Goal: Task Accomplishment & Management: Use online tool/utility

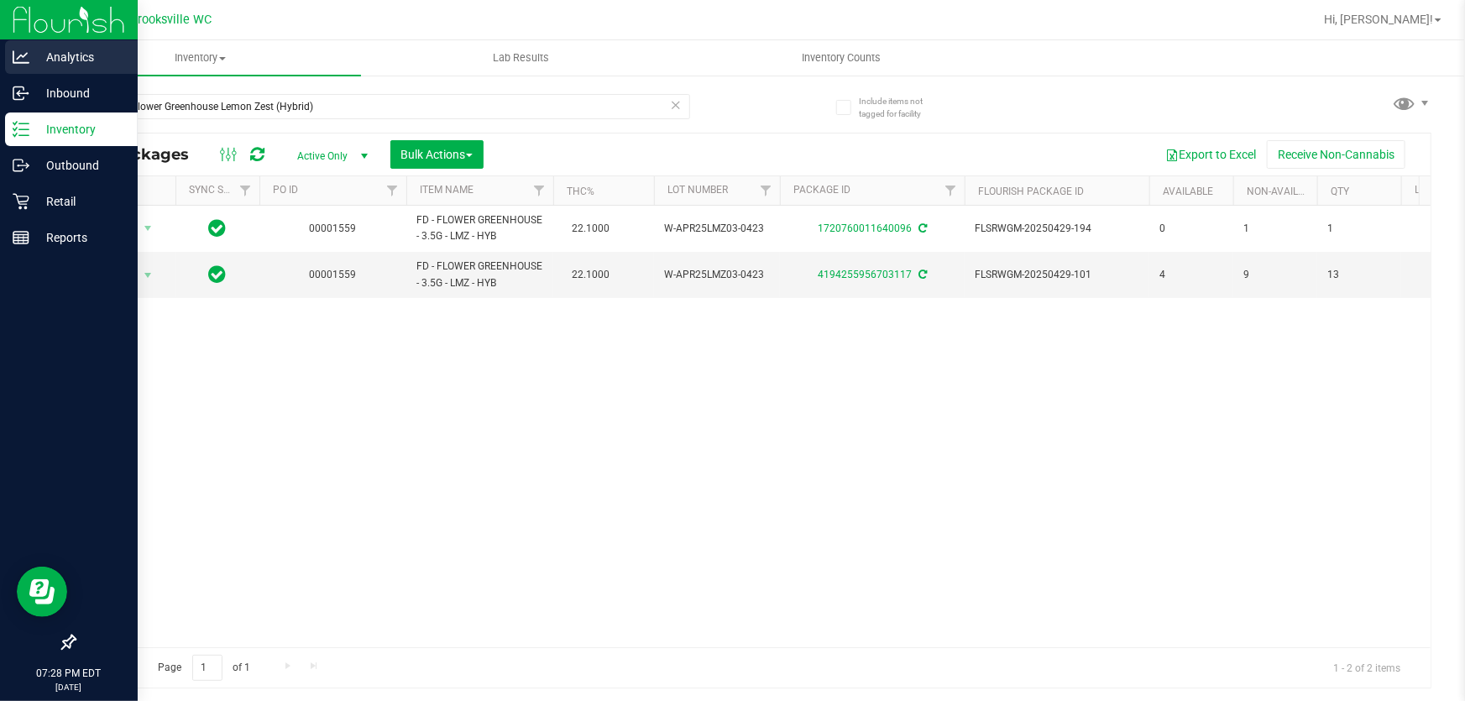
click at [1, 69] on div "Analytics Inbound Inventory Outbound Retail Reports 07:28 PM EDT 08/22/2025 08/…" at bounding box center [732, 350] width 1465 height 701
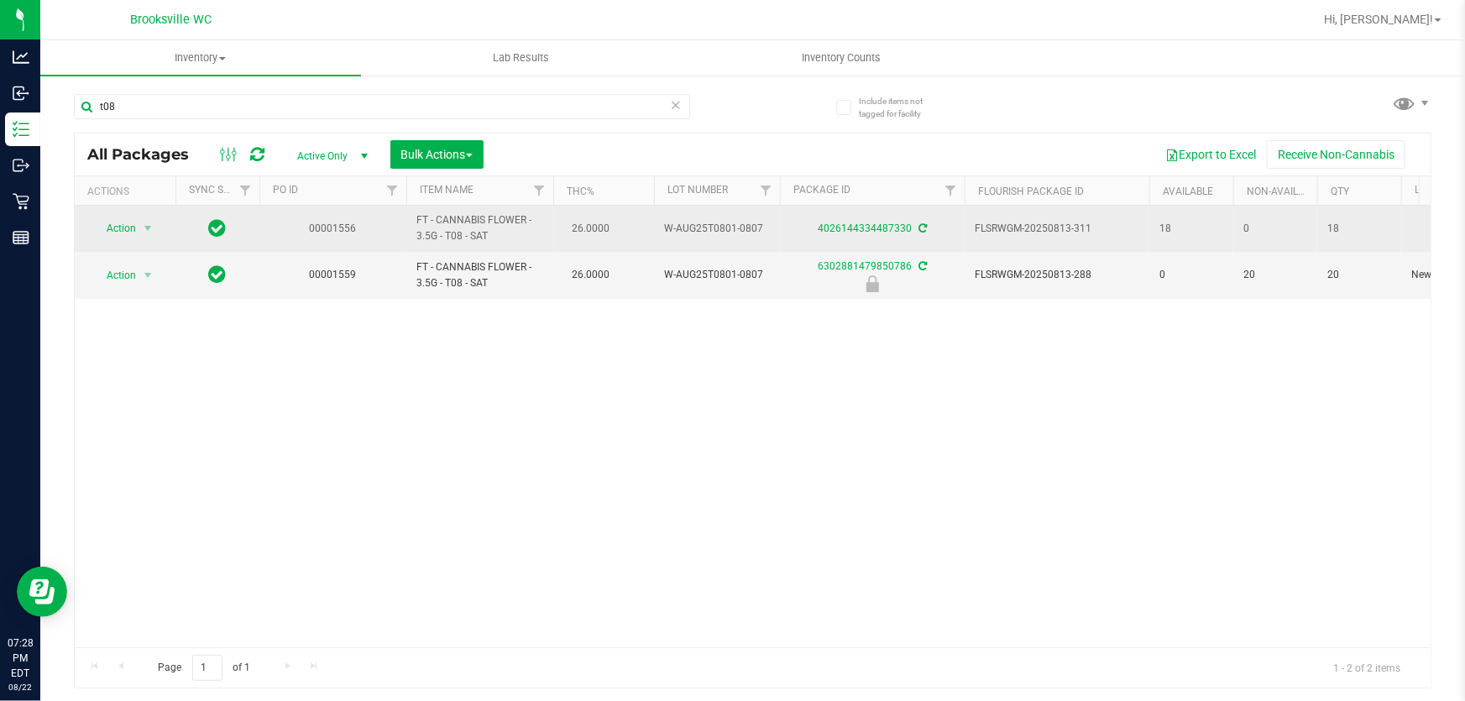
drag, startPoint x: 272, startPoint y: 109, endPoint x: 633, endPoint y: 205, distance: 373.4
click at [0, 43] on div "Analytics Inbound Inventory Outbound Retail Reports 07:28 PM EDT 08/22/2025 08/…" at bounding box center [732, 350] width 1465 height 701
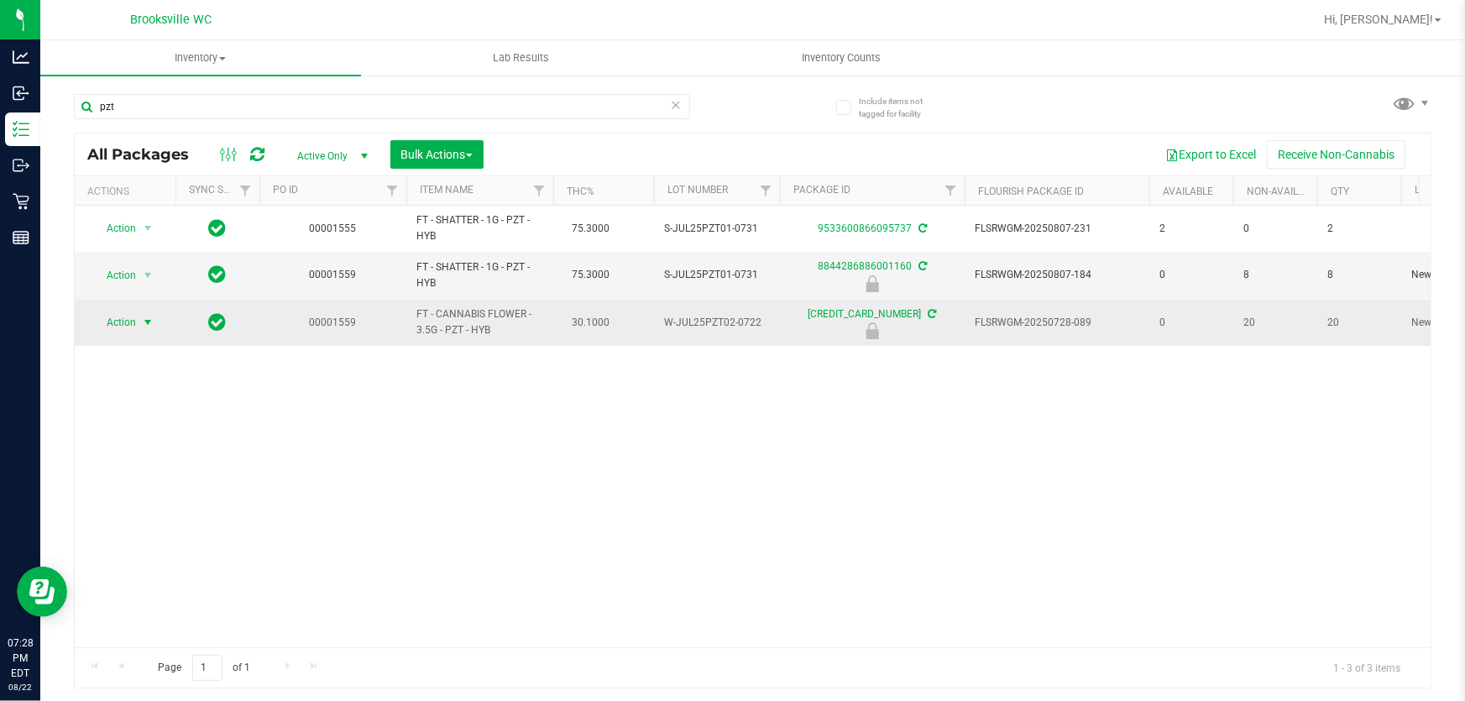
type input "pzt"
click at [121, 319] on span "Action" at bounding box center [114, 323] width 45 height 24
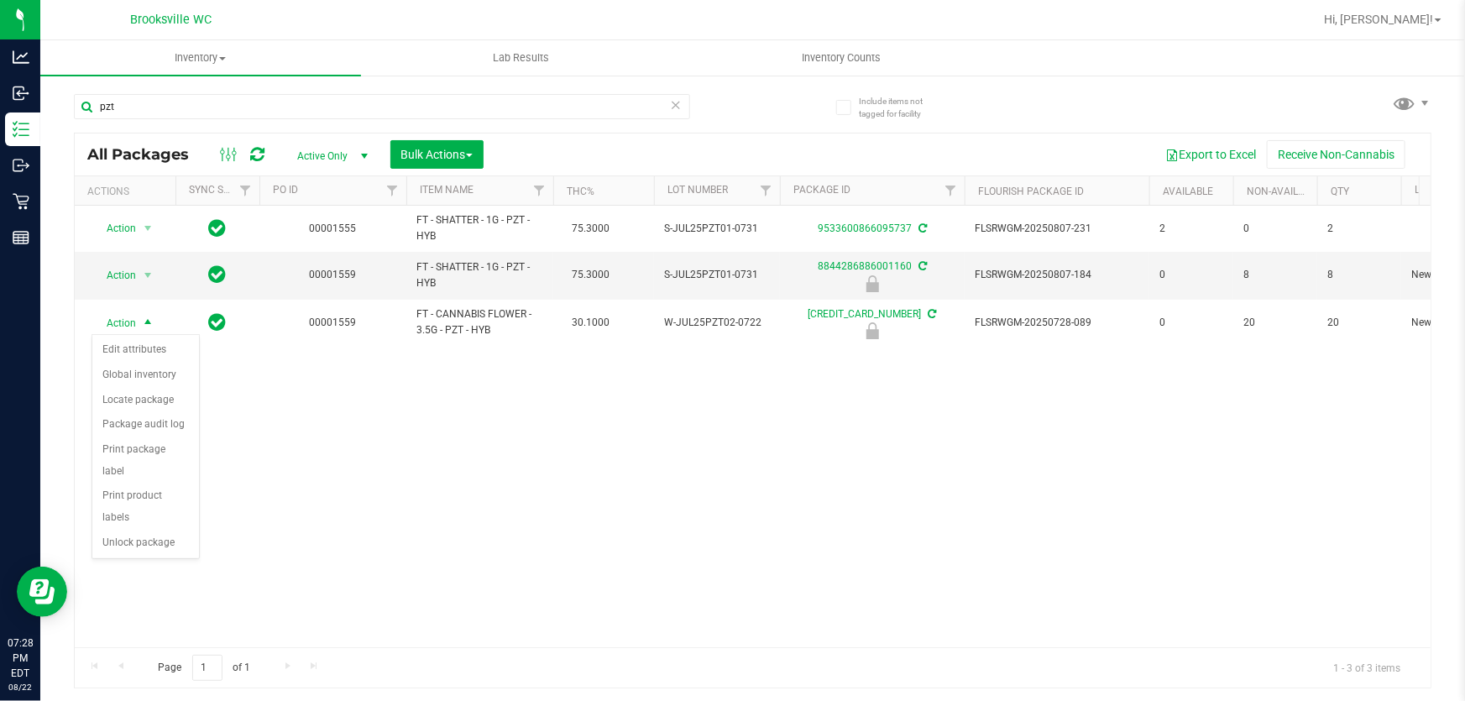
click at [487, 450] on div "Action Action Adjust qty Create package Edit attributes Global inventory Locate…" at bounding box center [753, 427] width 1356 height 442
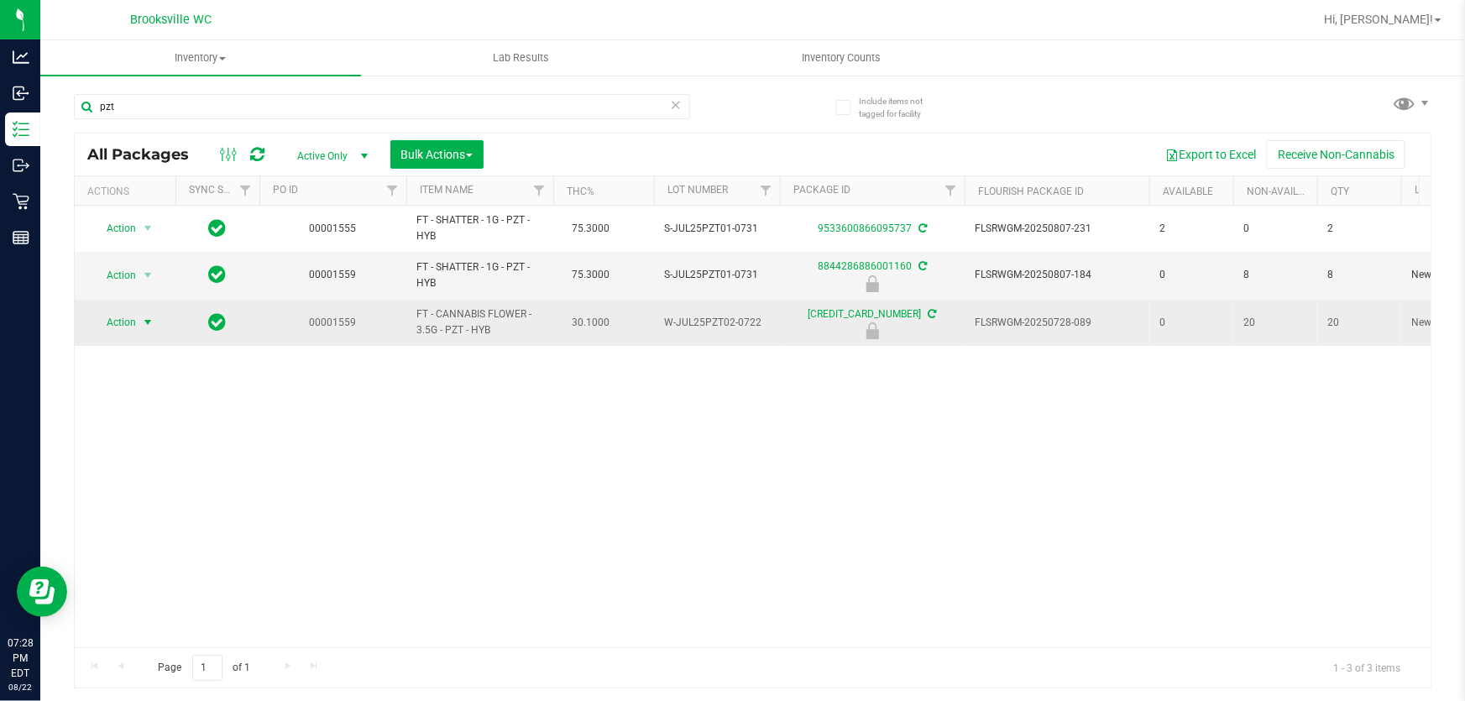
click at [123, 315] on span "Action" at bounding box center [114, 323] width 45 height 24
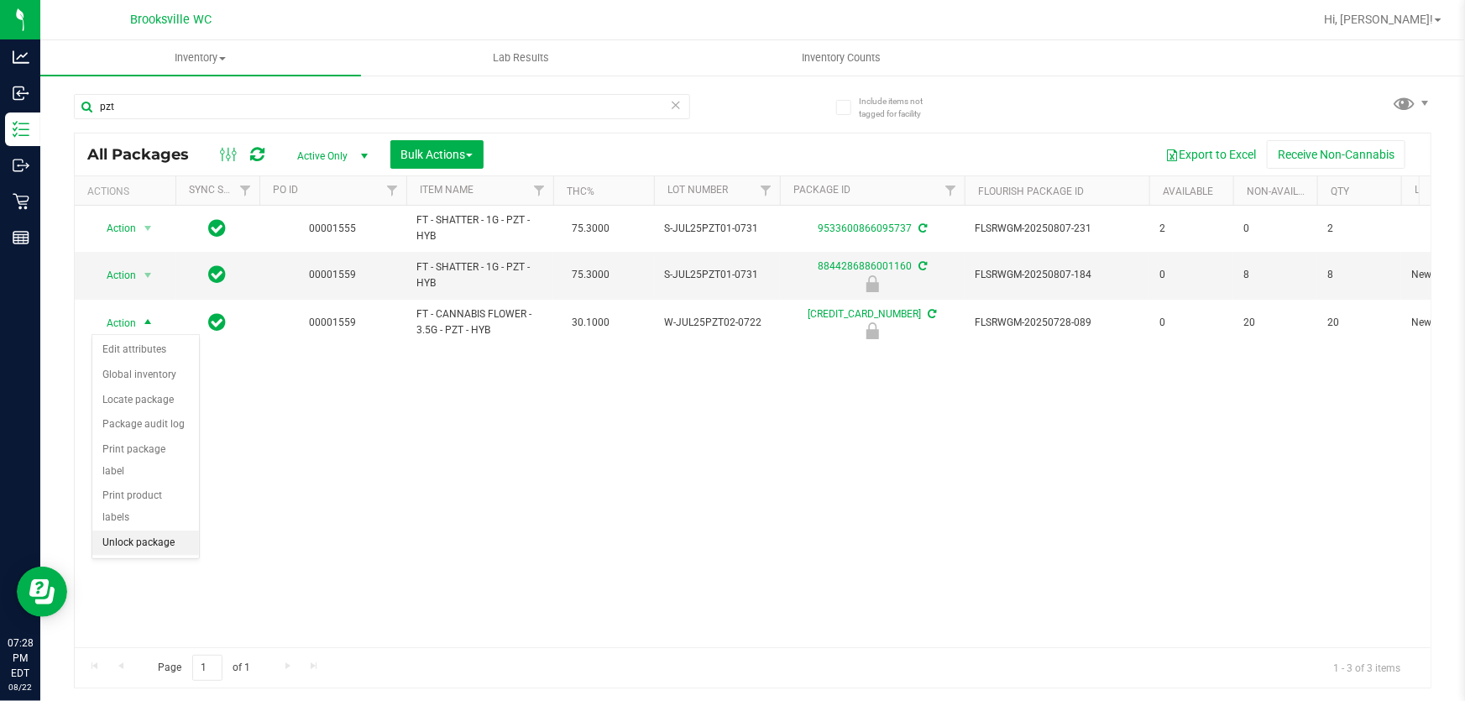
click at [135, 531] on li "Unlock package" at bounding box center [145, 543] width 107 height 25
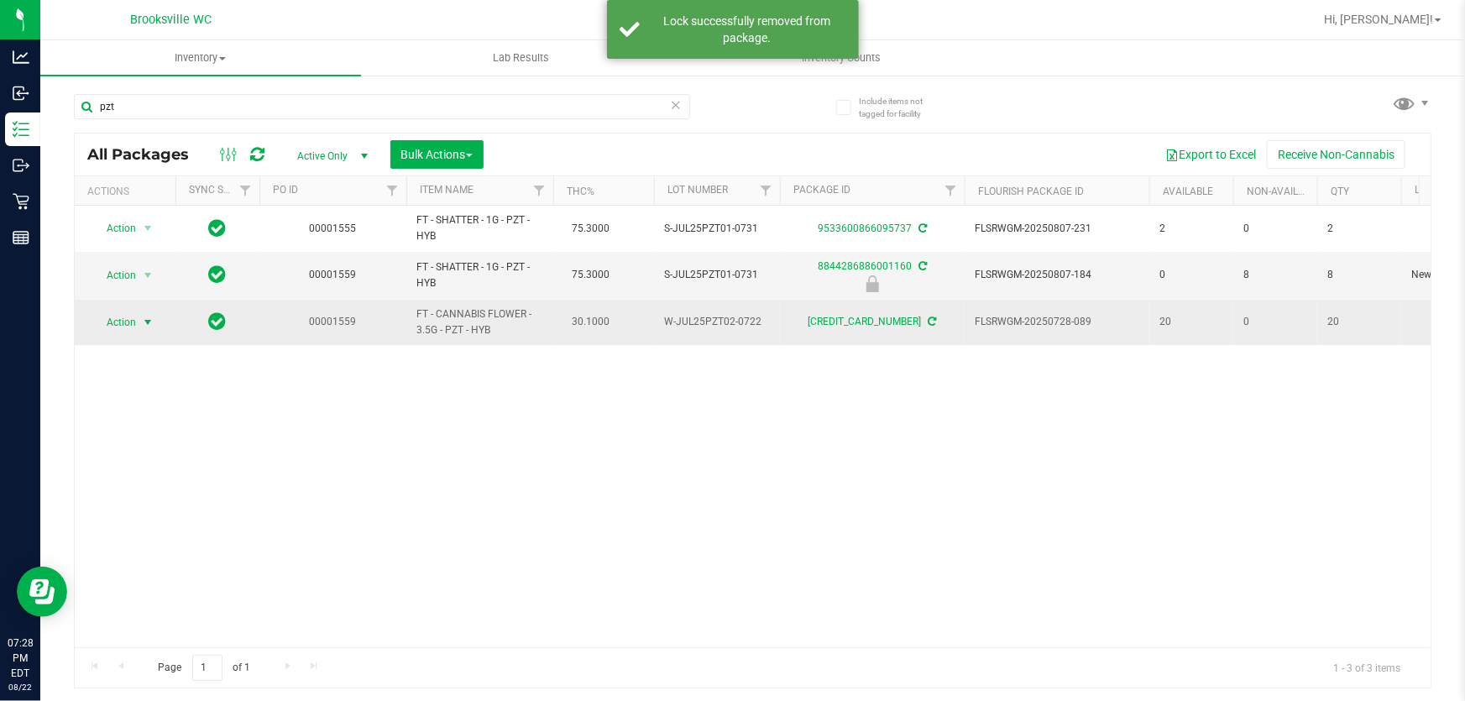
click at [126, 316] on span "Action" at bounding box center [114, 323] width 45 height 24
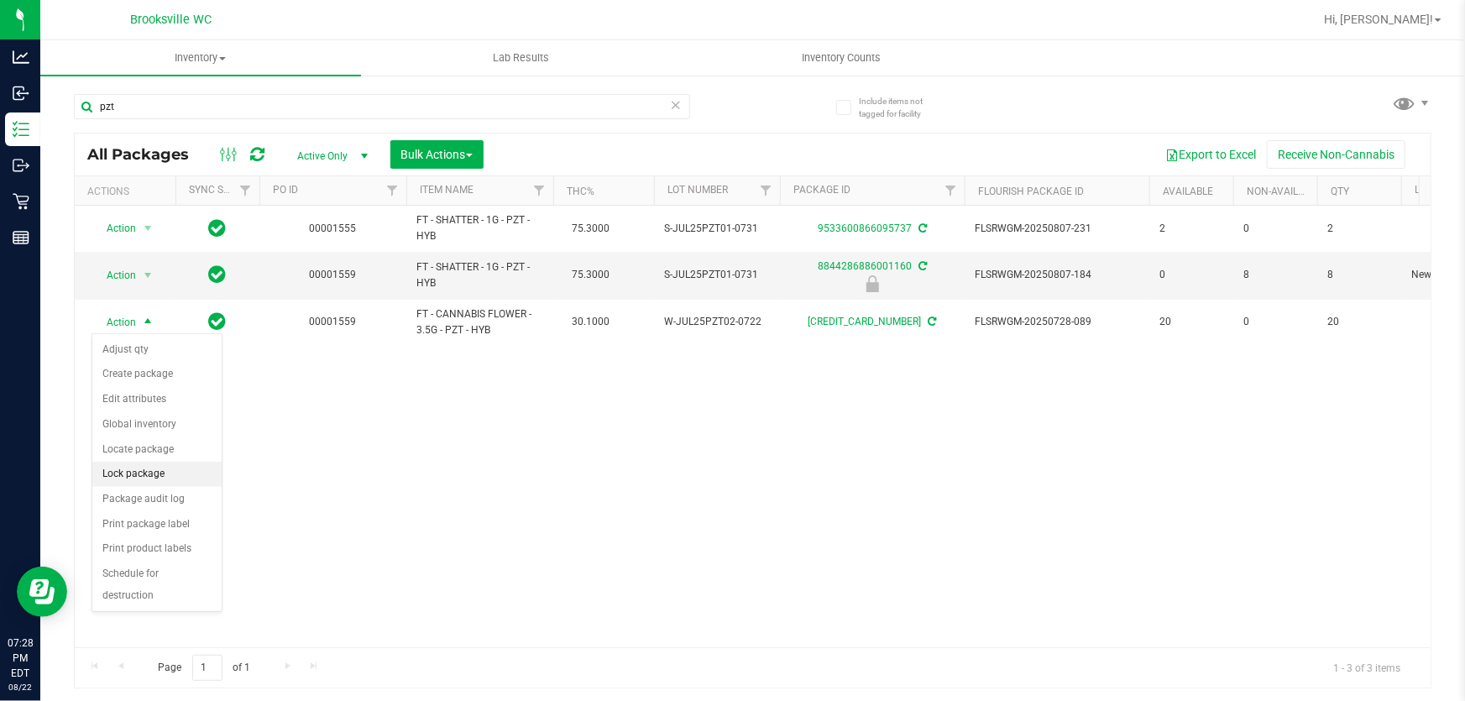
click at [142, 473] on li "Lock package" at bounding box center [156, 474] width 129 height 25
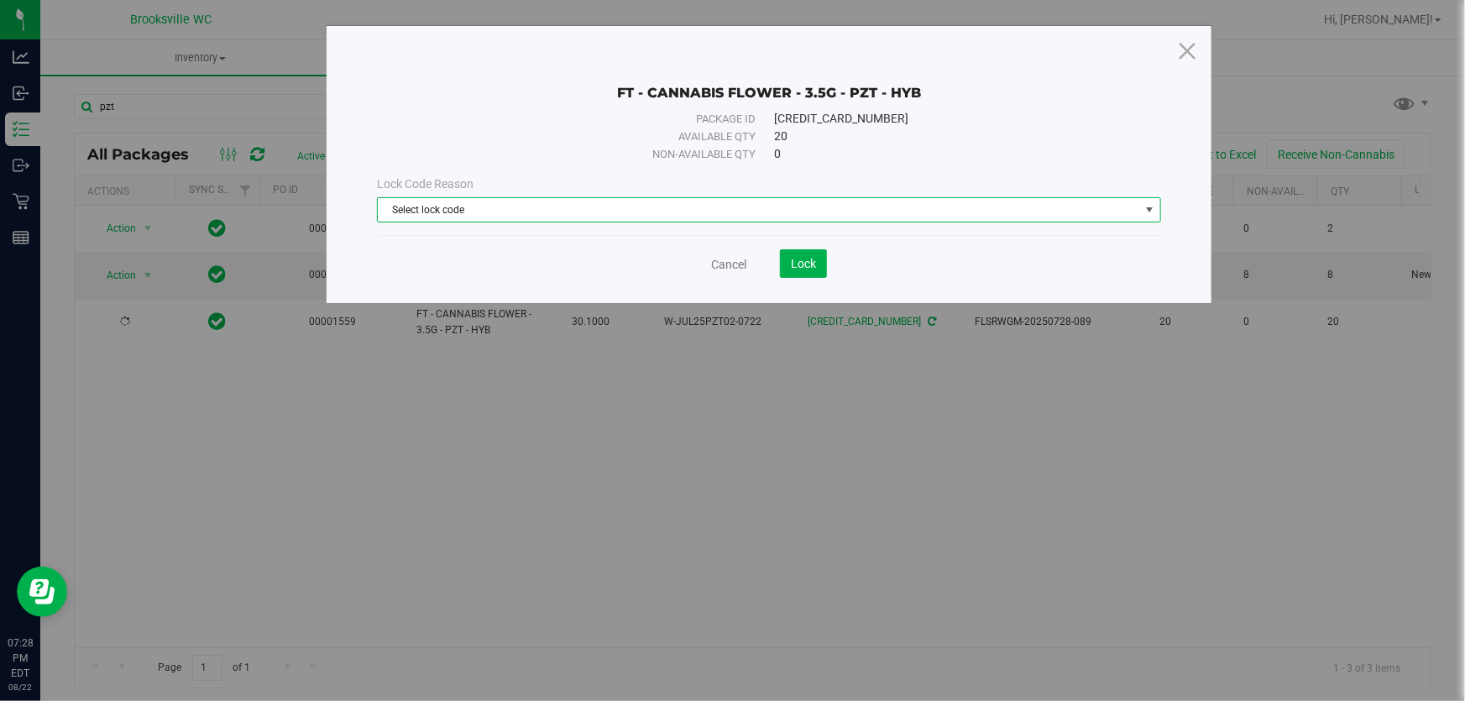
click at [494, 221] on span "Select lock code" at bounding box center [758, 210] width 761 height 24
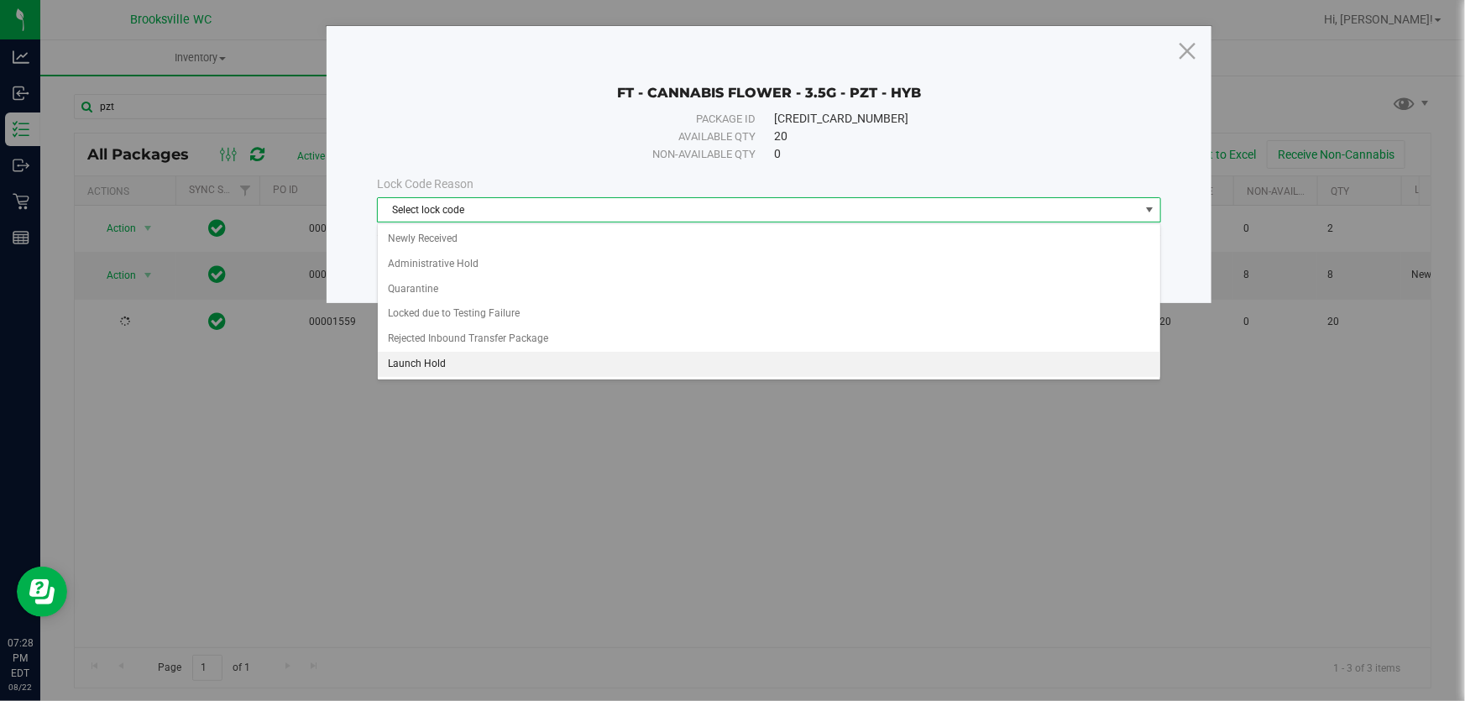
click at [443, 367] on li "Launch Hold" at bounding box center [769, 364] width 782 height 25
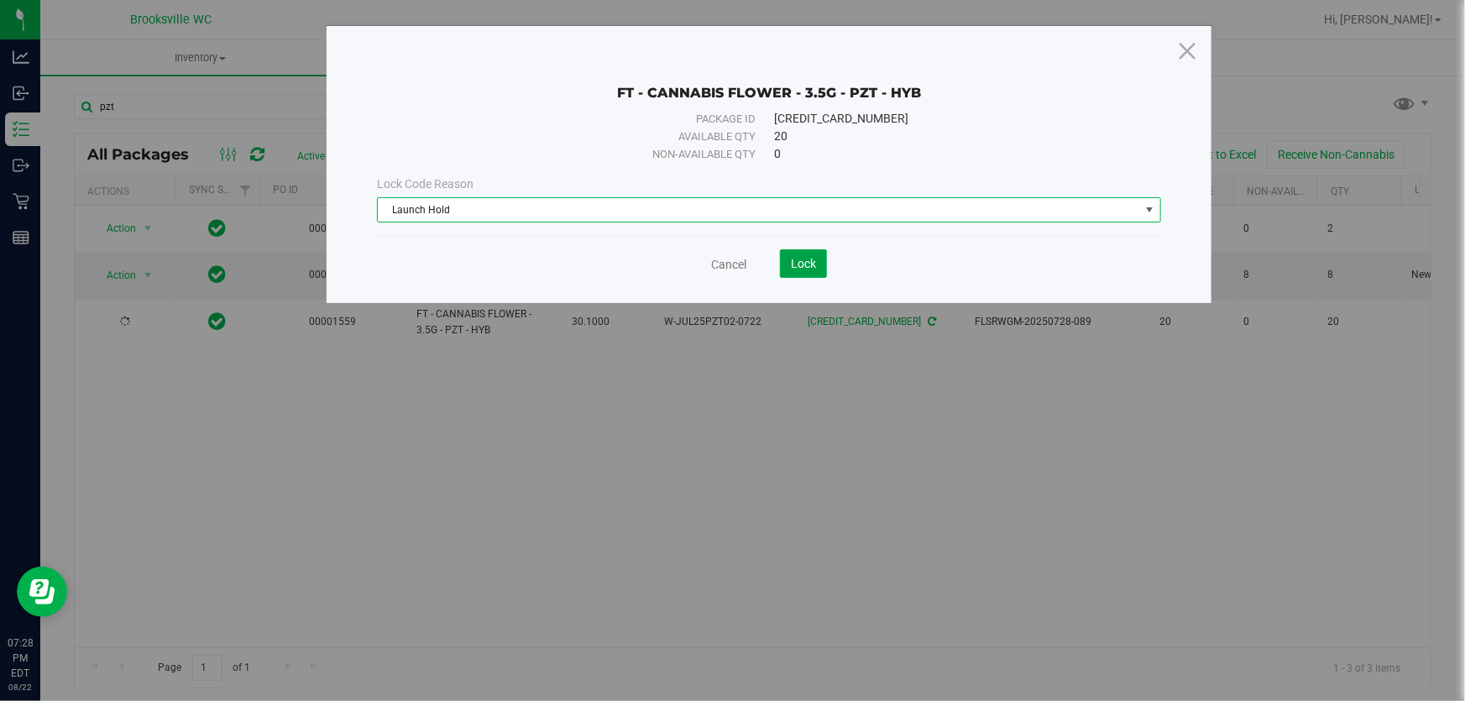
drag, startPoint x: 807, startPoint y: 261, endPoint x: 816, endPoint y: 437, distance: 176.5
click at [805, 261] on span "Lock" at bounding box center [803, 263] width 25 height 13
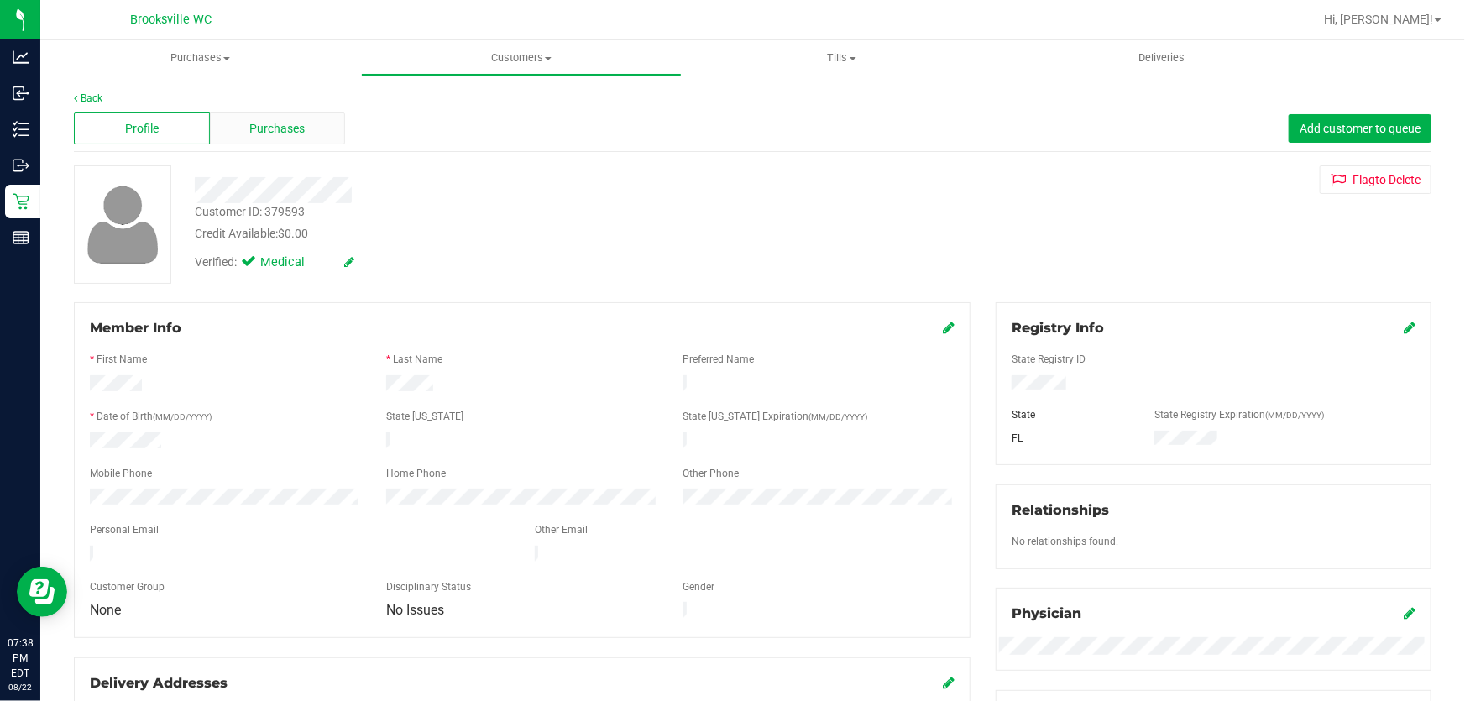
click at [286, 118] on div "Purchases" at bounding box center [278, 128] width 136 height 32
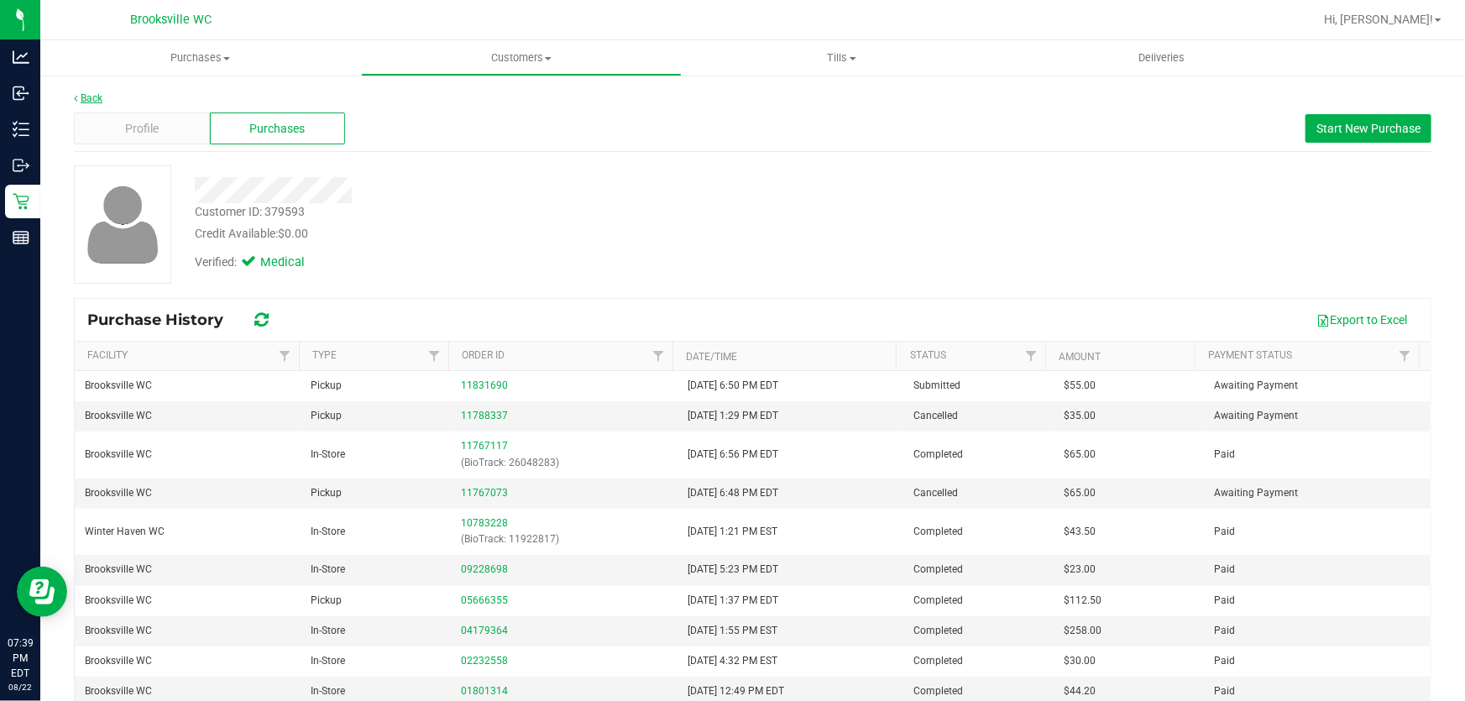
click at [74, 93] on icon at bounding box center [75, 98] width 3 height 10
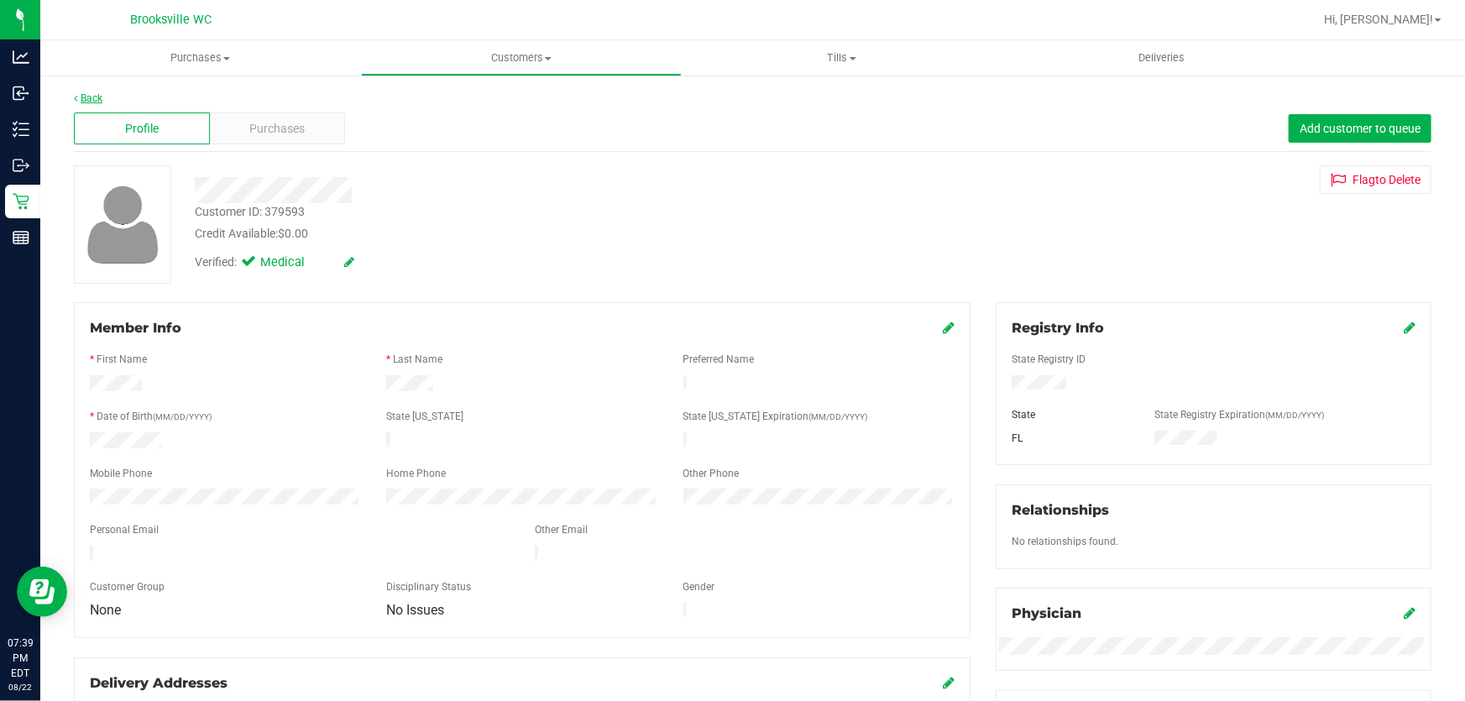
click at [99, 96] on link "Back" at bounding box center [88, 98] width 29 height 12
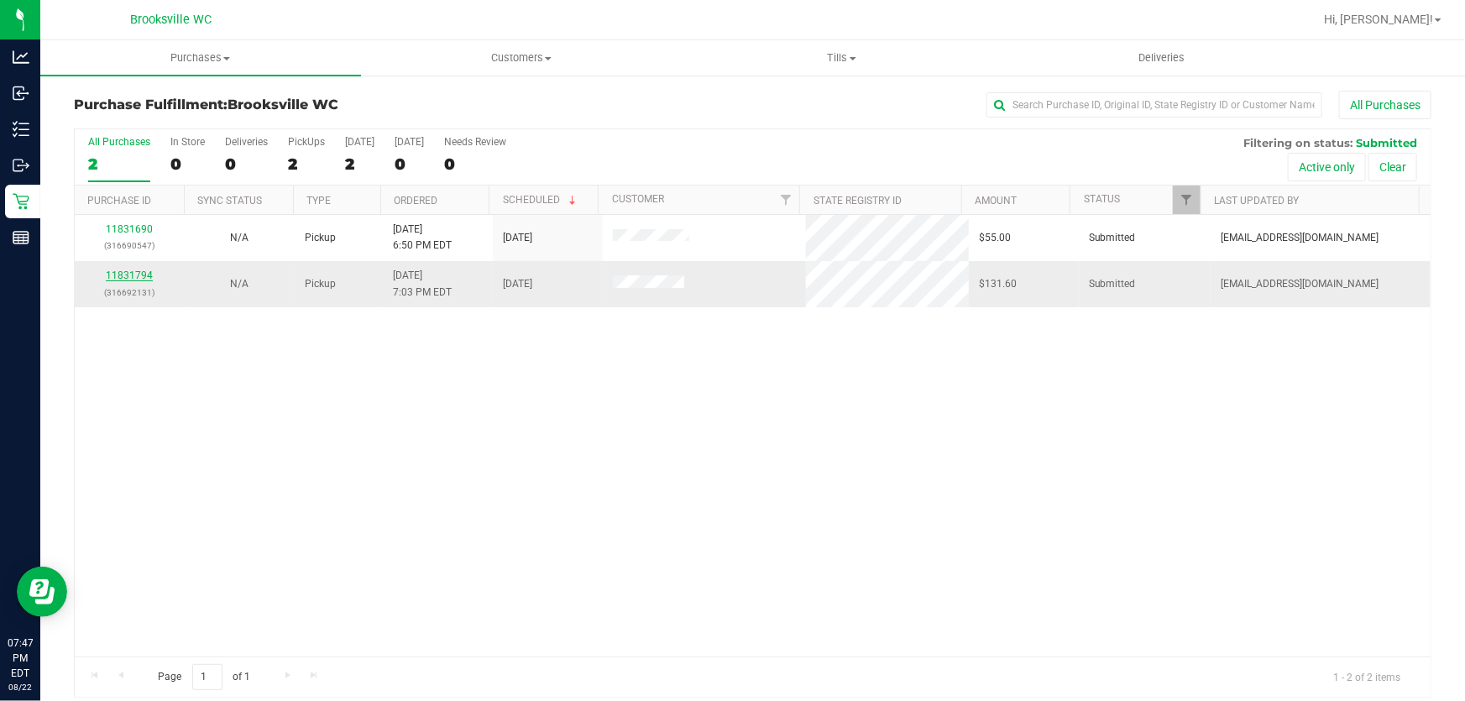
click at [144, 276] on link "11831794" at bounding box center [129, 275] width 47 height 12
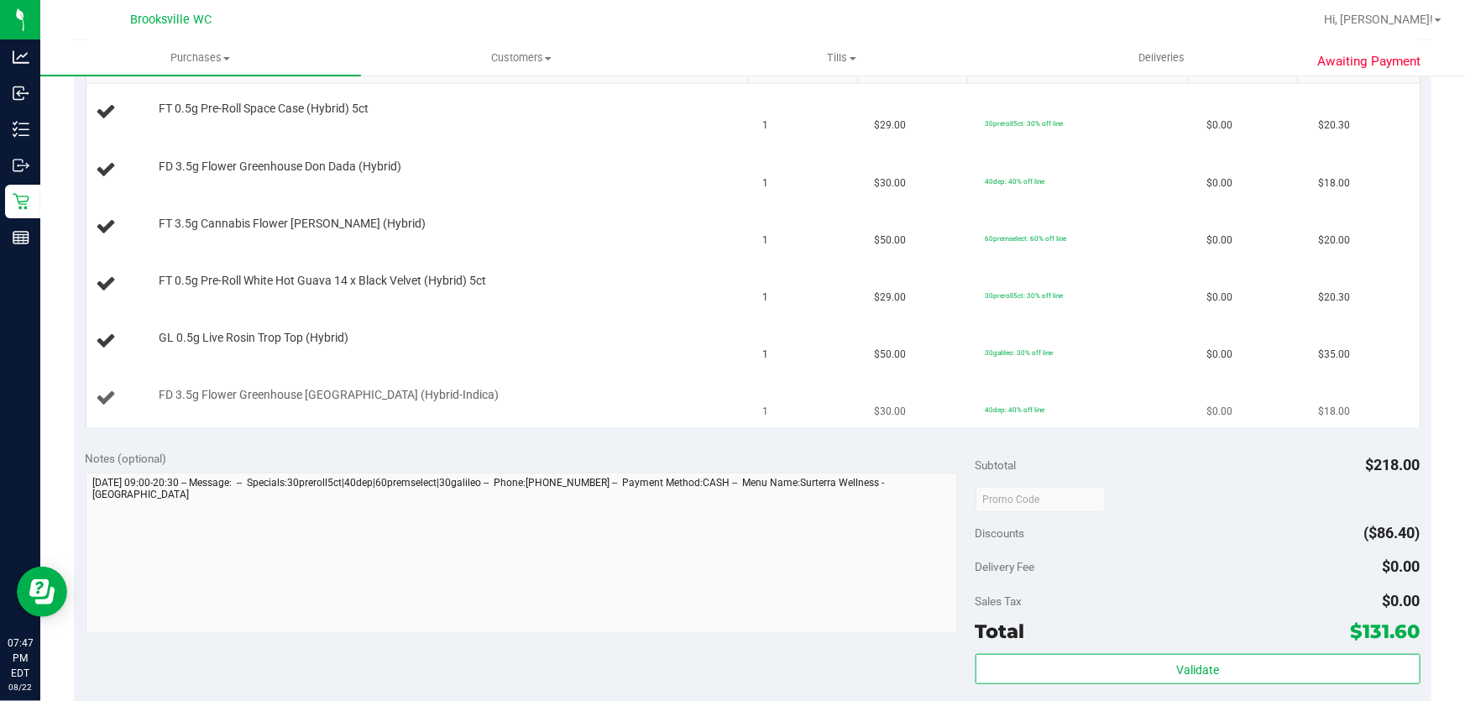
scroll to position [763, 0]
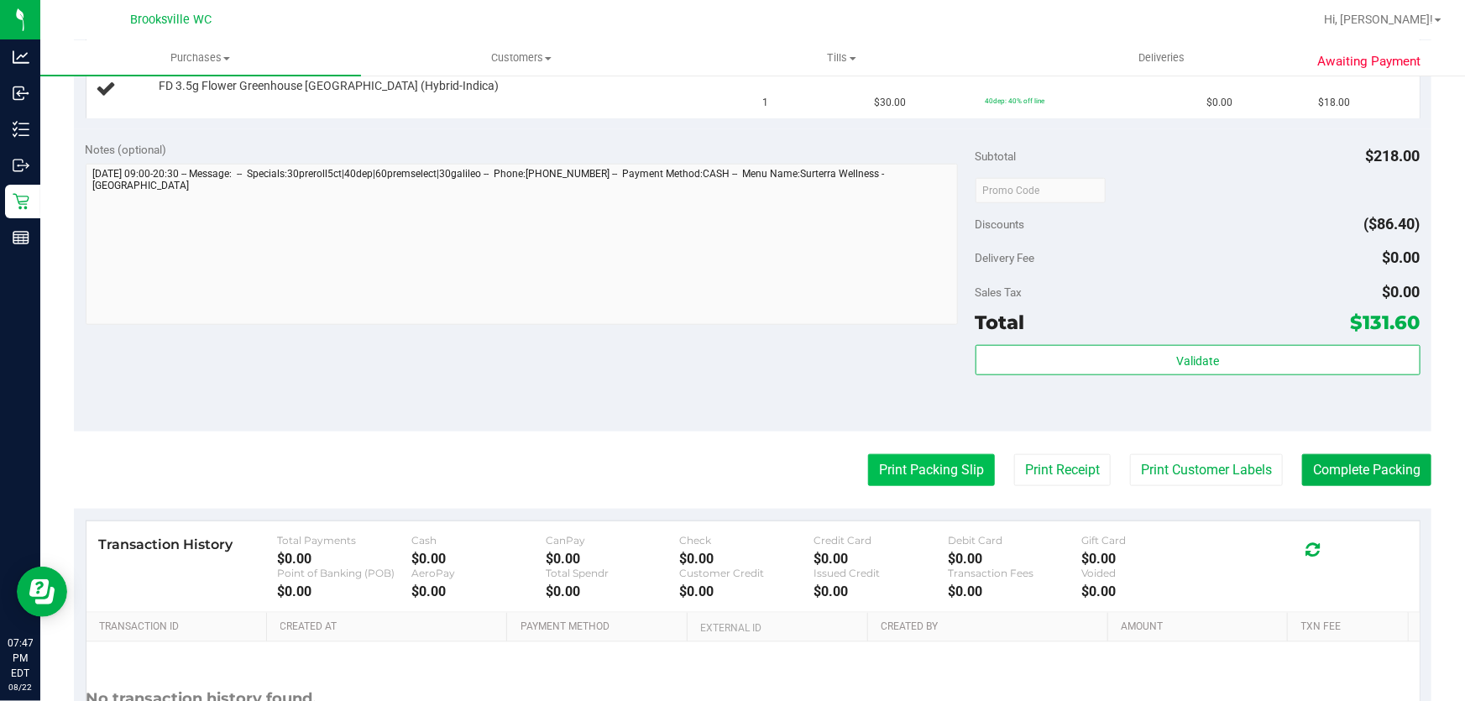
click at [940, 484] on button "Print Packing Slip" at bounding box center [931, 470] width 127 height 32
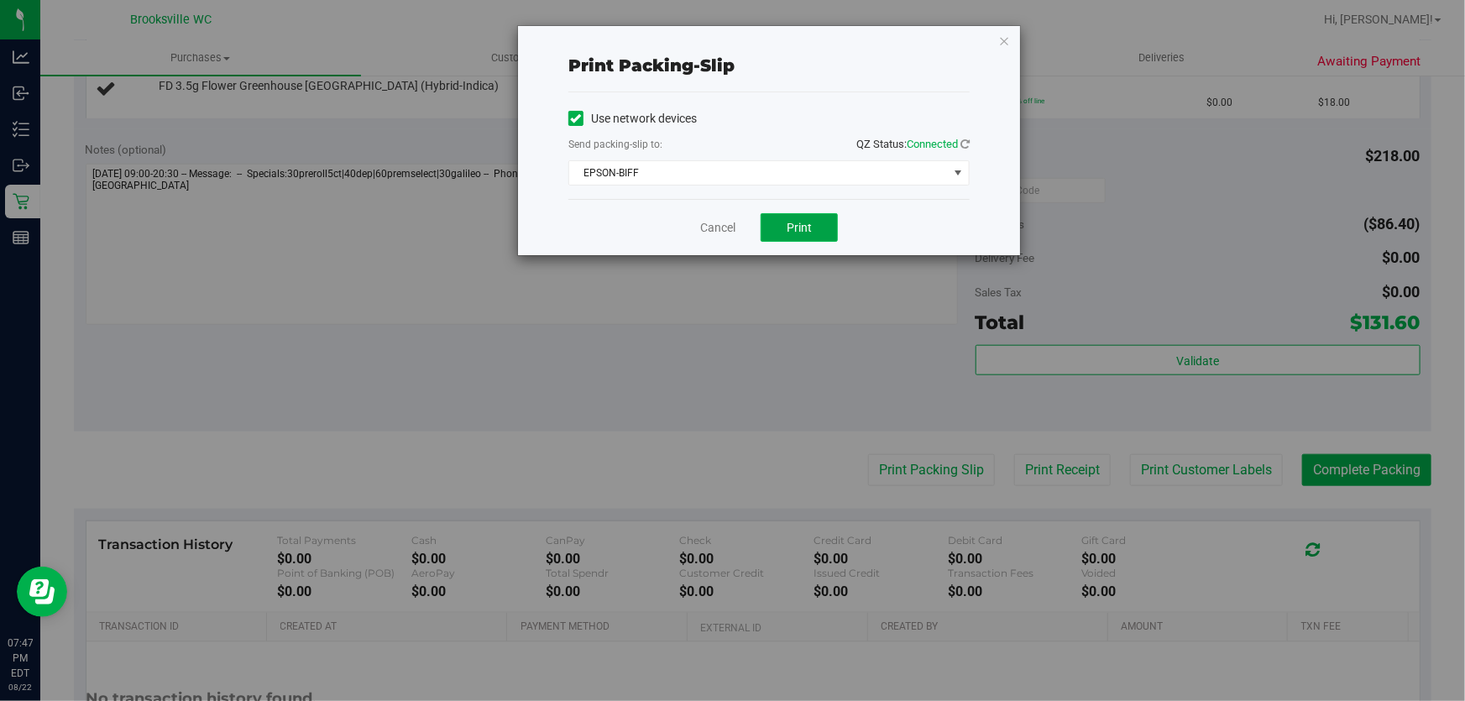
click at [814, 227] on button "Print" at bounding box center [799, 227] width 77 height 29
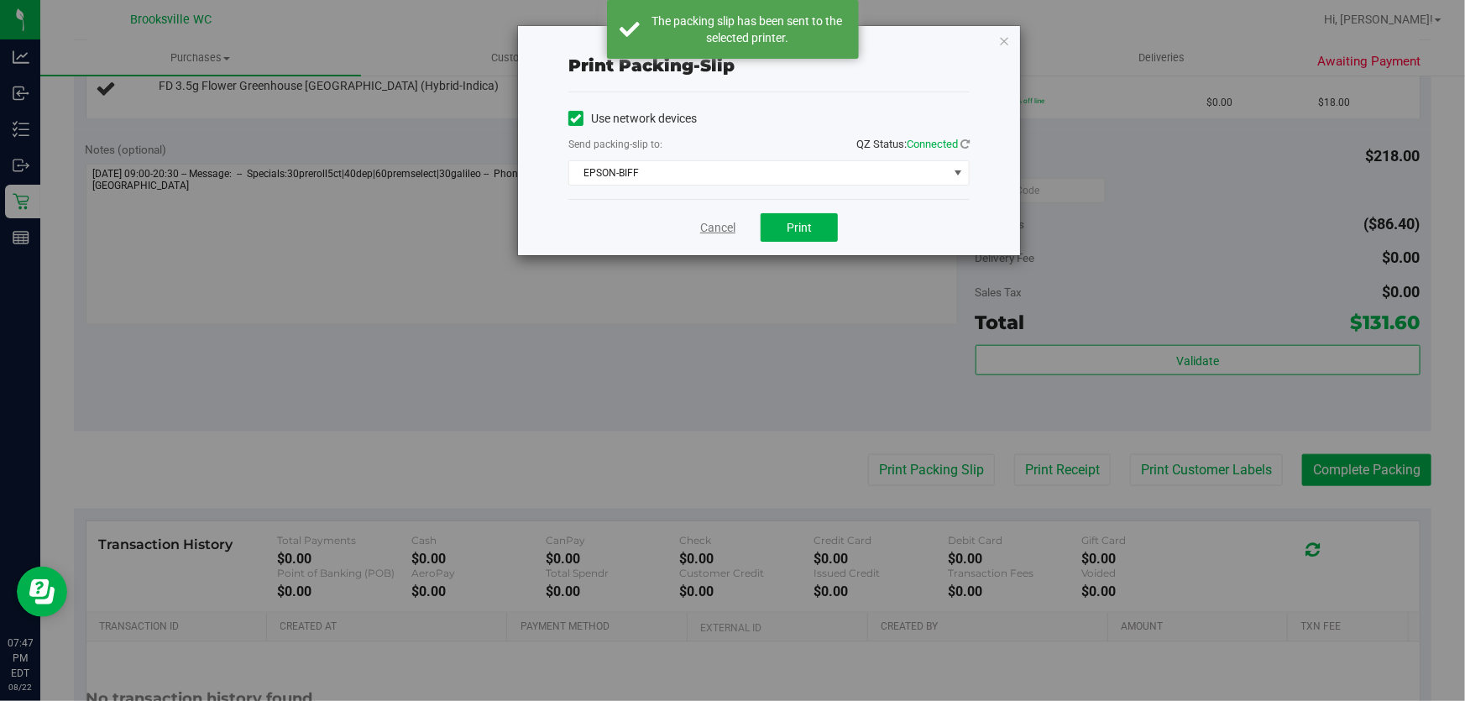
click at [721, 231] on link "Cancel" at bounding box center [717, 228] width 35 height 18
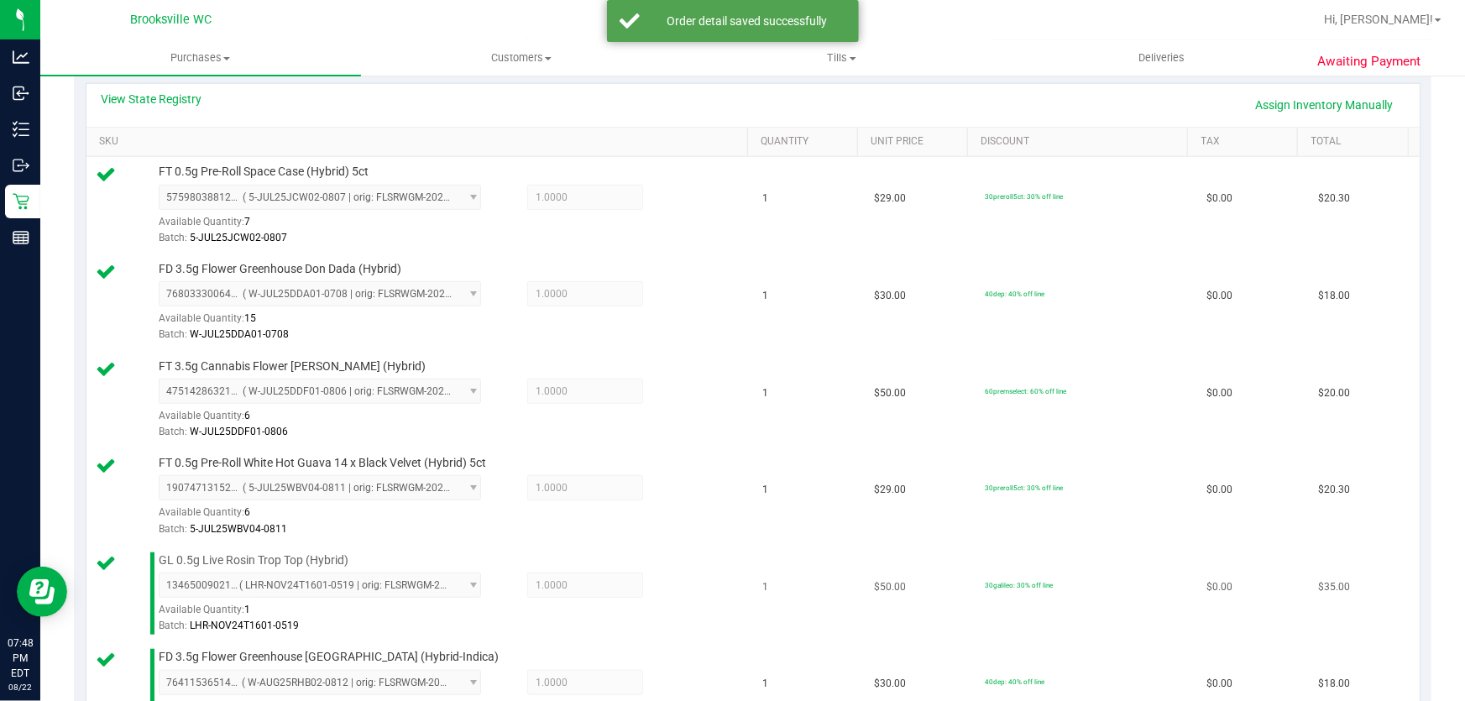
scroll to position [839, 0]
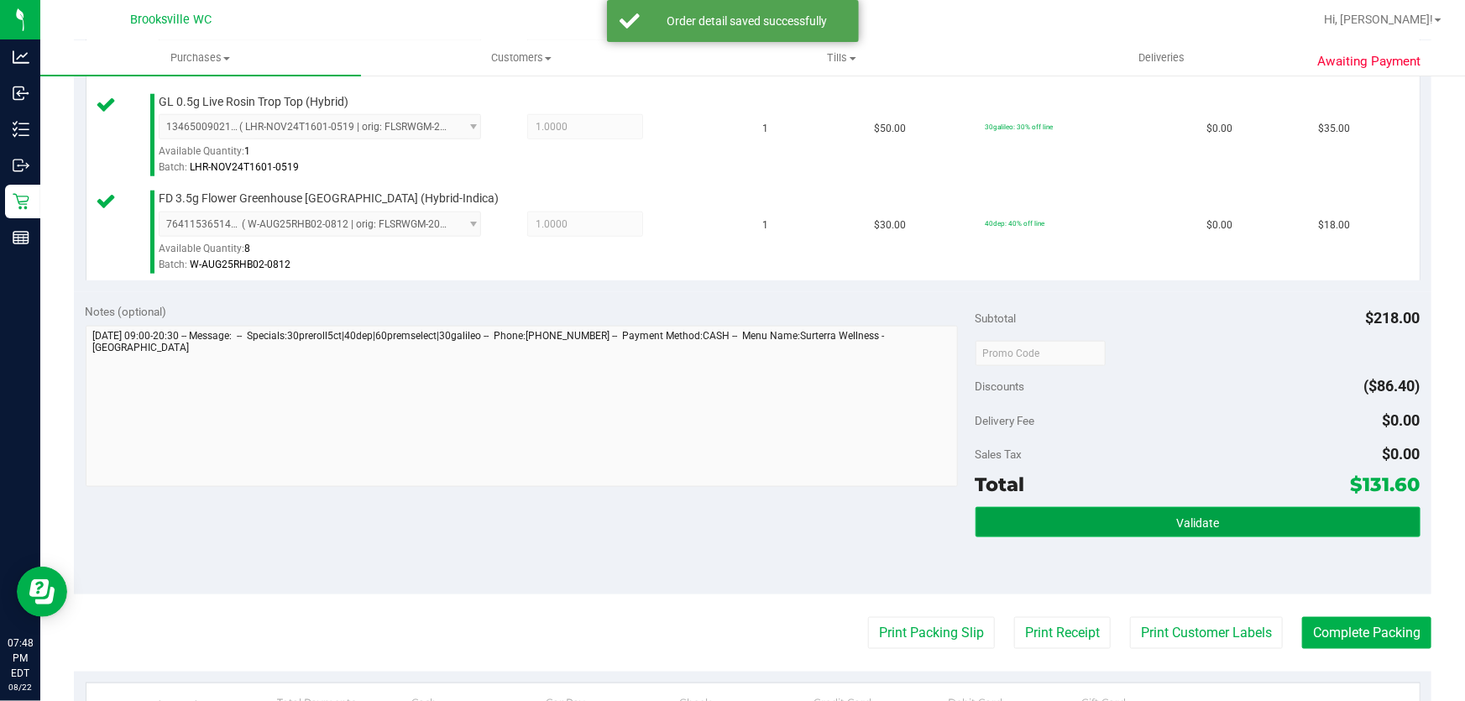
click at [1253, 515] on button "Validate" at bounding box center [1197, 522] width 445 height 30
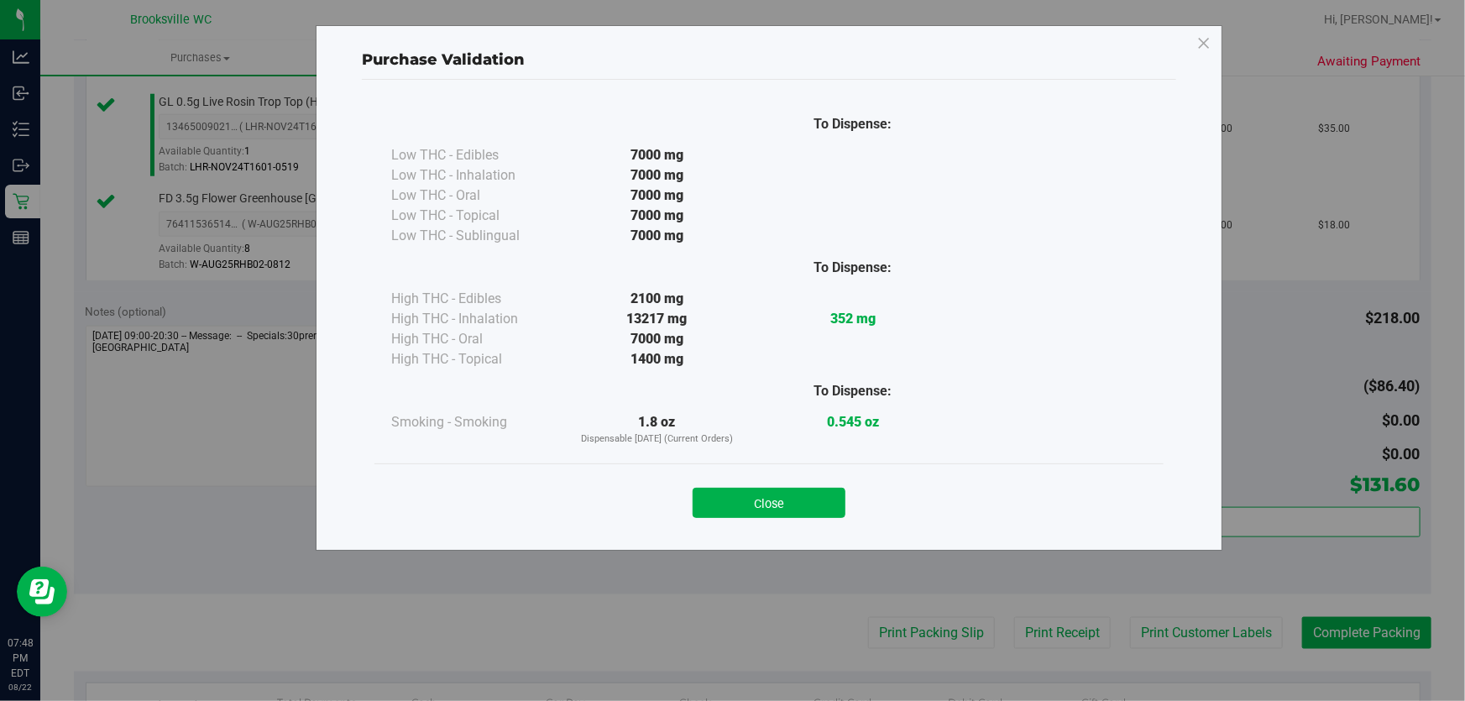
click at [777, 508] on button "Close" at bounding box center [769, 503] width 153 height 30
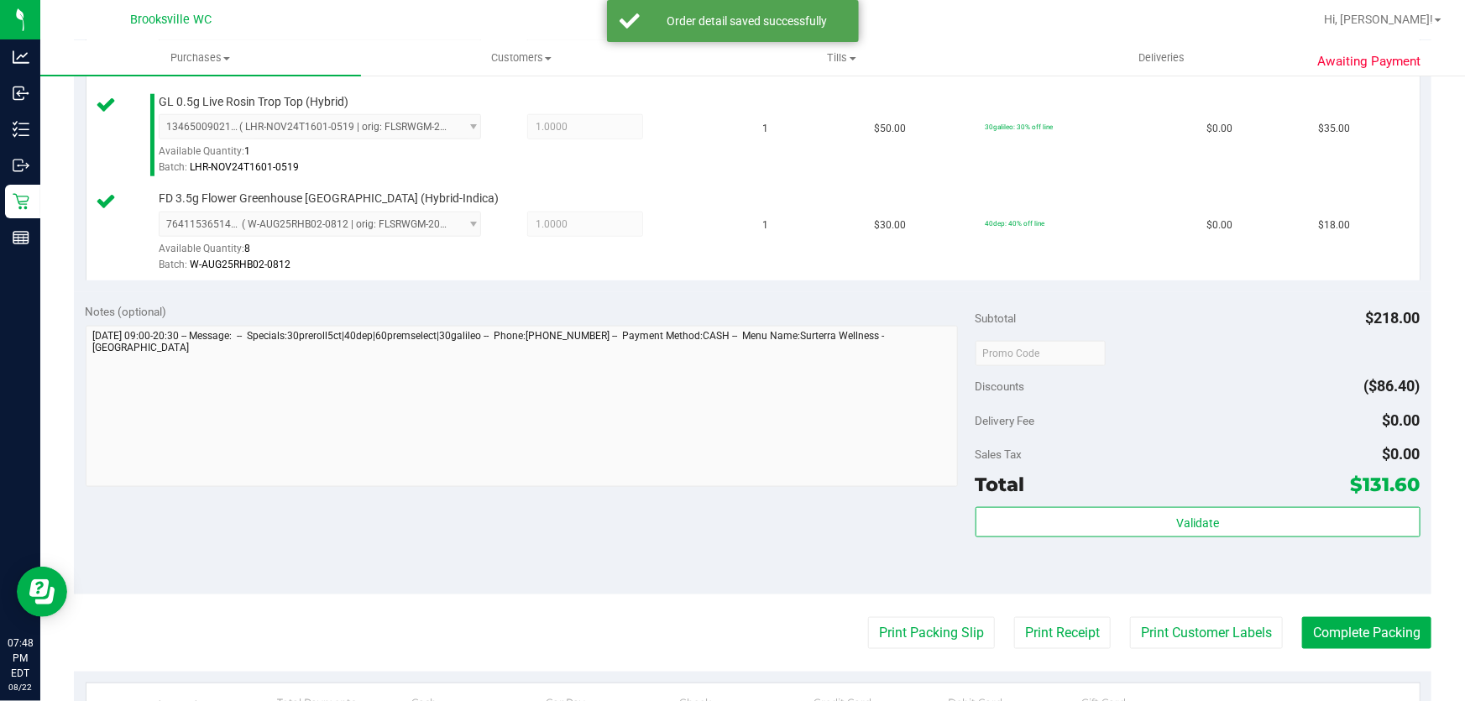
click at [797, 499] on div "Notes (optional) Subtotal $218.00 Discounts ($86.40) Delivery Fee $0.00 Sales T…" at bounding box center [752, 443] width 1357 height 302
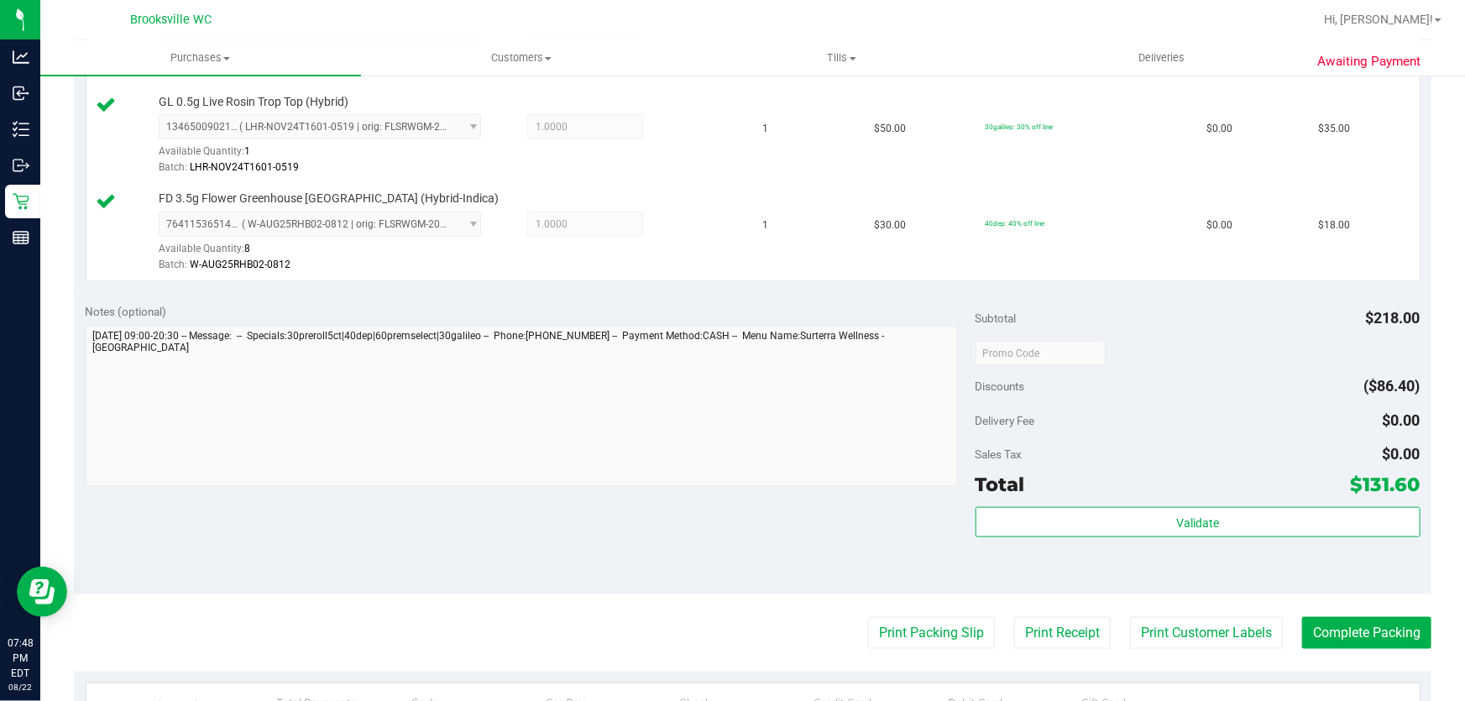
click at [1337, 646] on purchase-details "Back Edit Purchase Cancel Purchase View Profile # 11831794 BioTrack ID: - Submi…" at bounding box center [752, 117] width 1357 height 1733
click at [1327, 630] on button "Complete Packing" at bounding box center [1366, 633] width 129 height 32
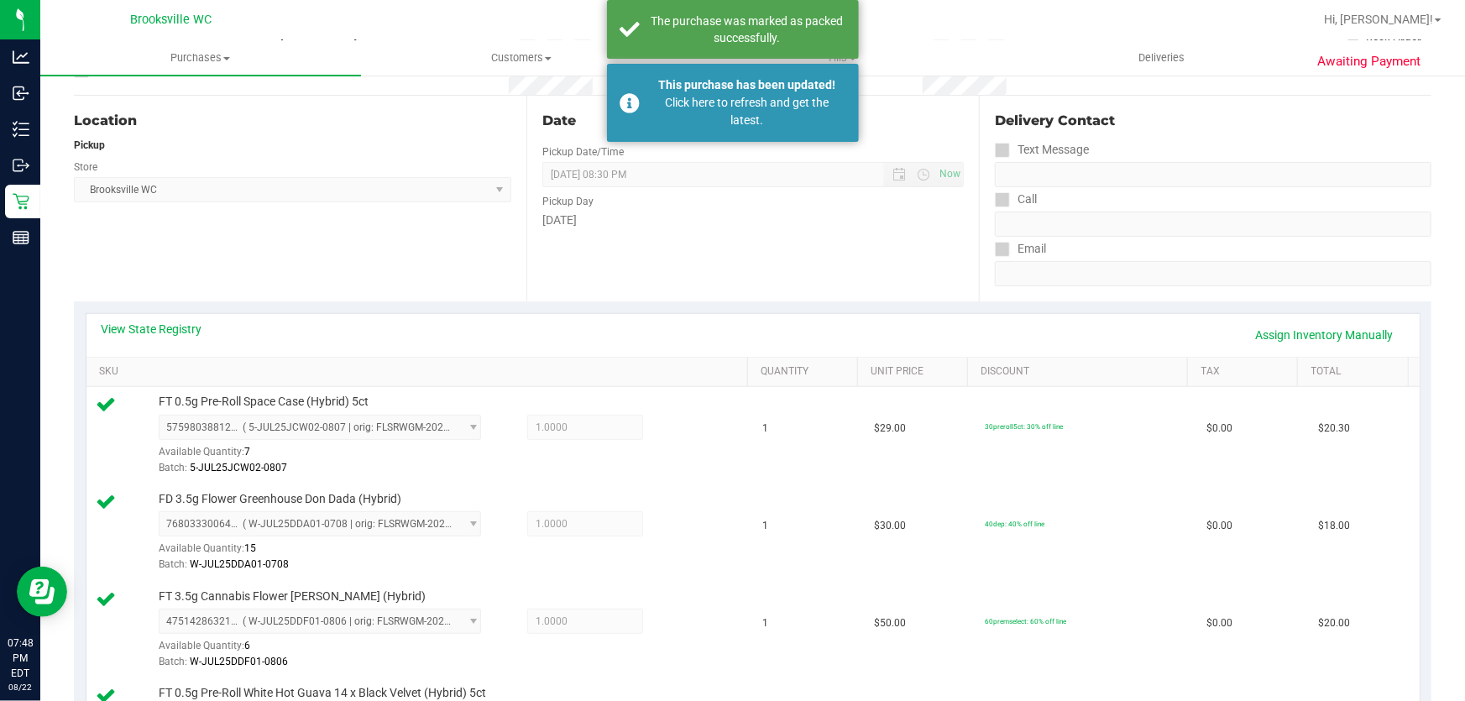
scroll to position [0, 0]
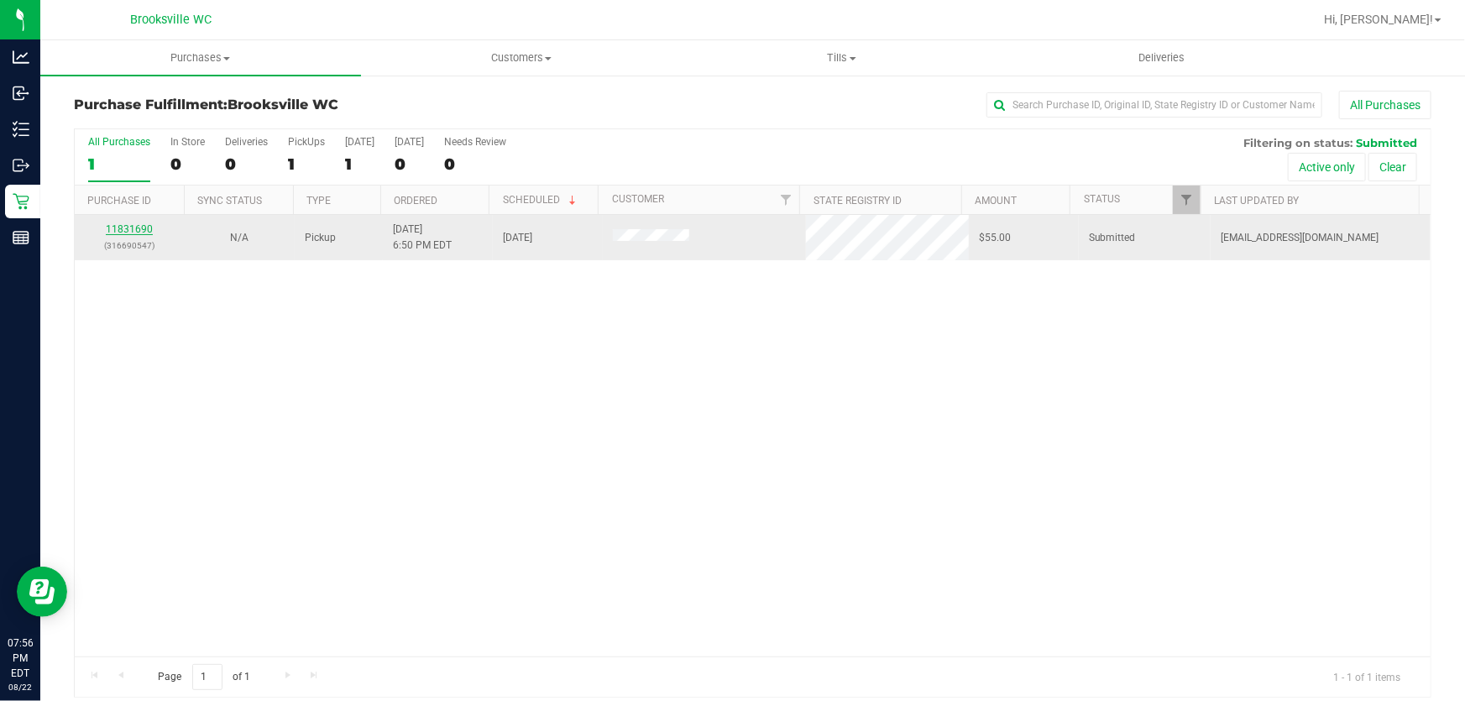
click at [140, 227] on link "11831690" at bounding box center [129, 229] width 47 height 12
click at [147, 234] on link "11831690" at bounding box center [129, 229] width 47 height 12
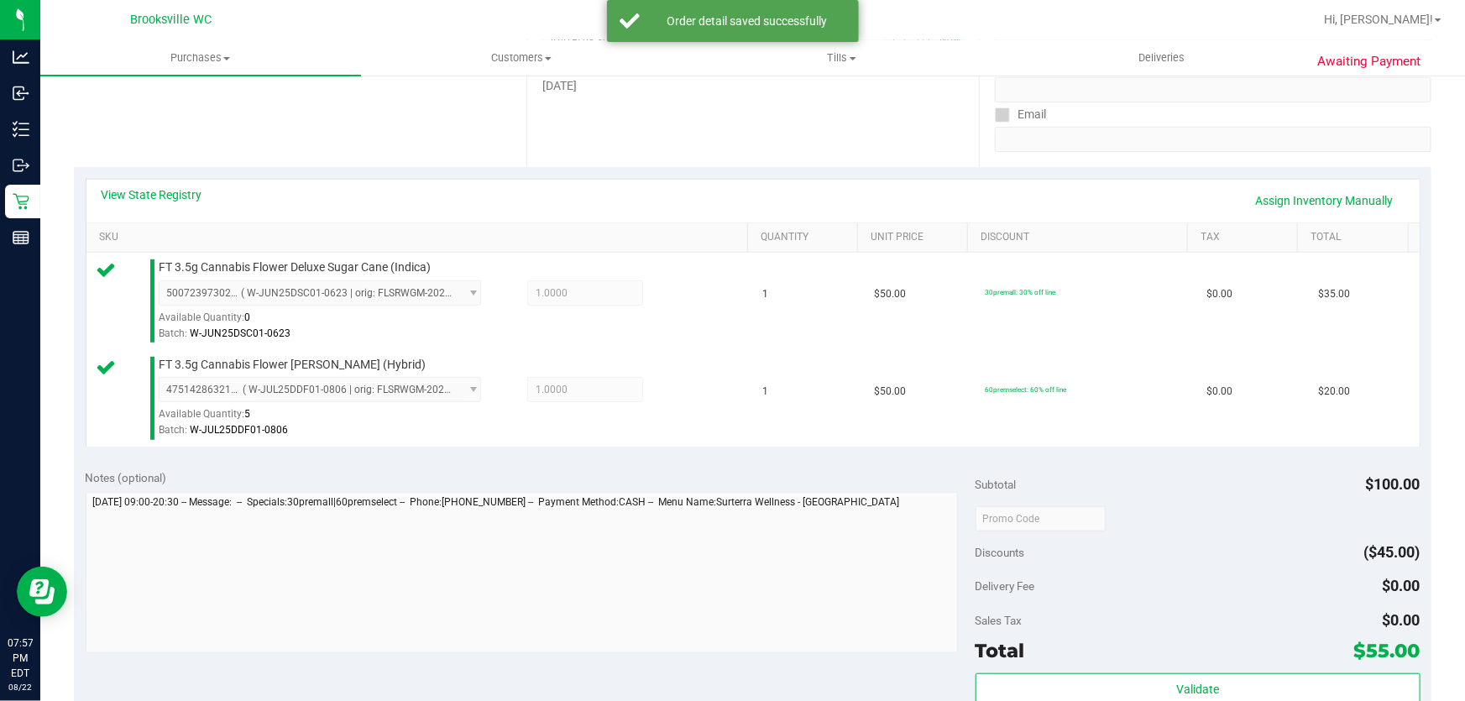
scroll to position [458, 0]
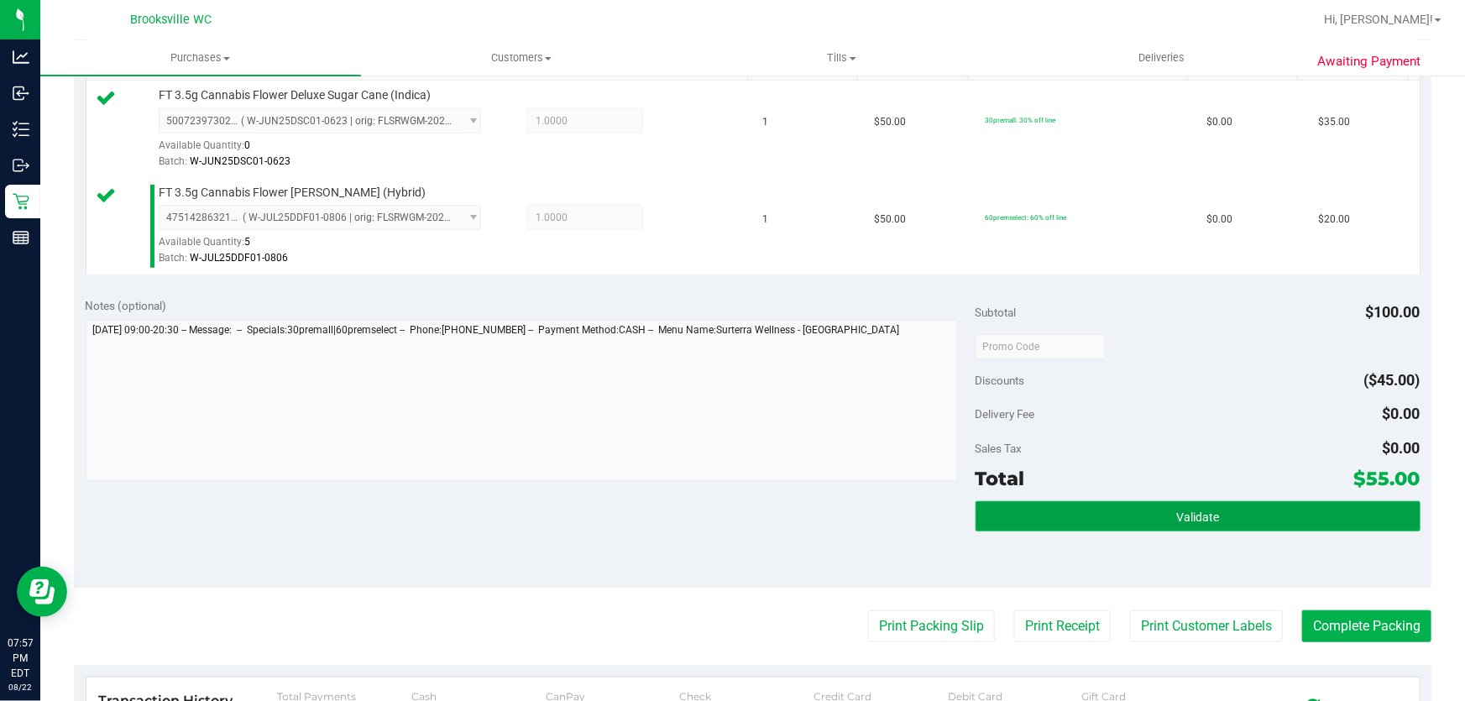
click at [1114, 520] on button "Validate" at bounding box center [1197, 516] width 445 height 30
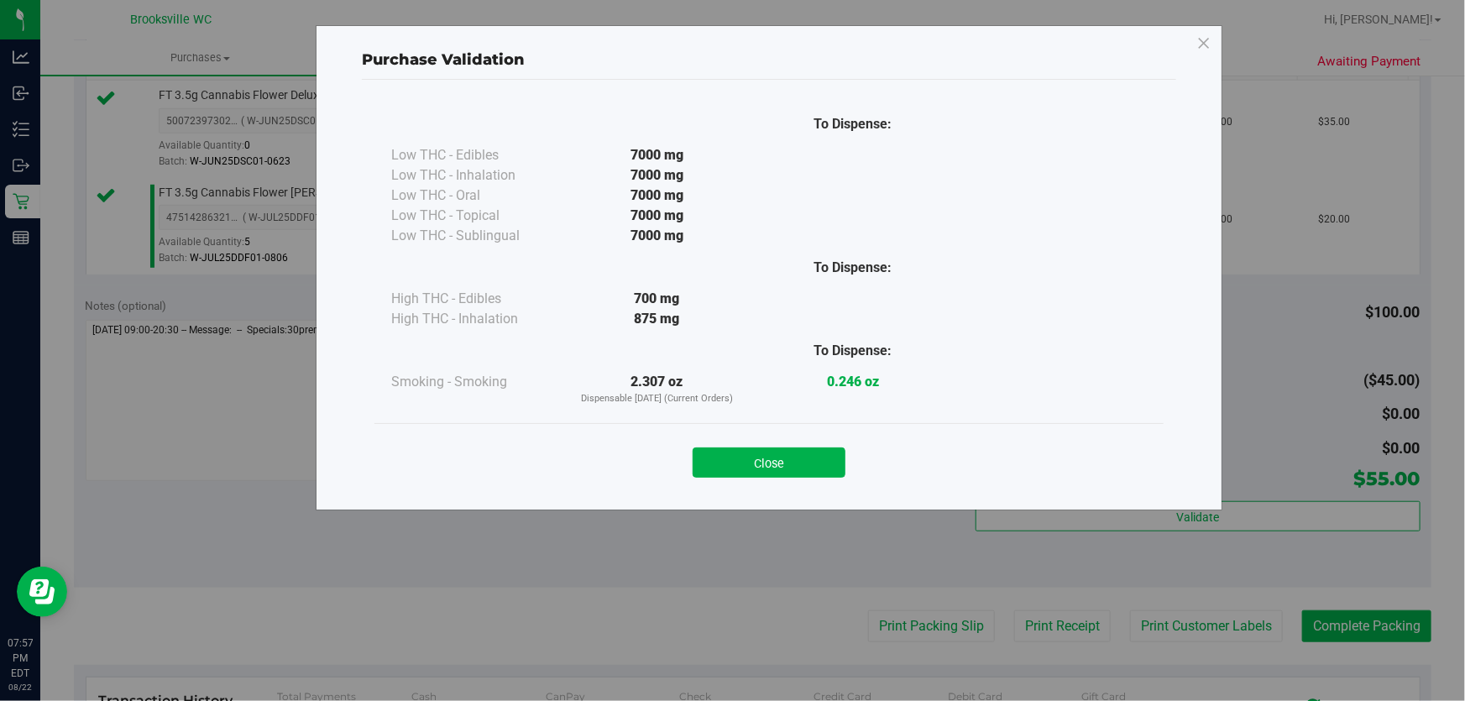
click at [787, 456] on button "Close" at bounding box center [769, 462] width 153 height 30
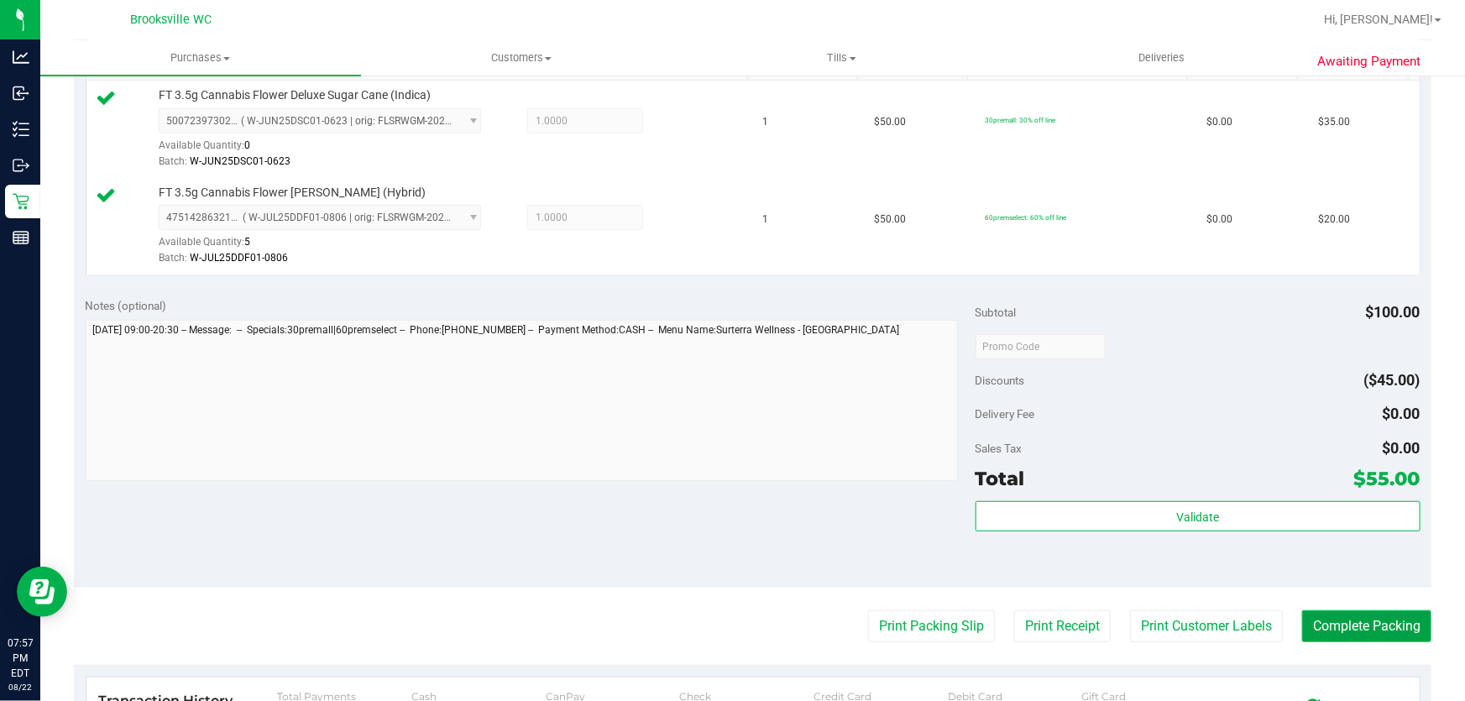
click at [1365, 621] on button "Complete Packing" at bounding box center [1366, 626] width 129 height 32
